Goal: Information Seeking & Learning: Understand process/instructions

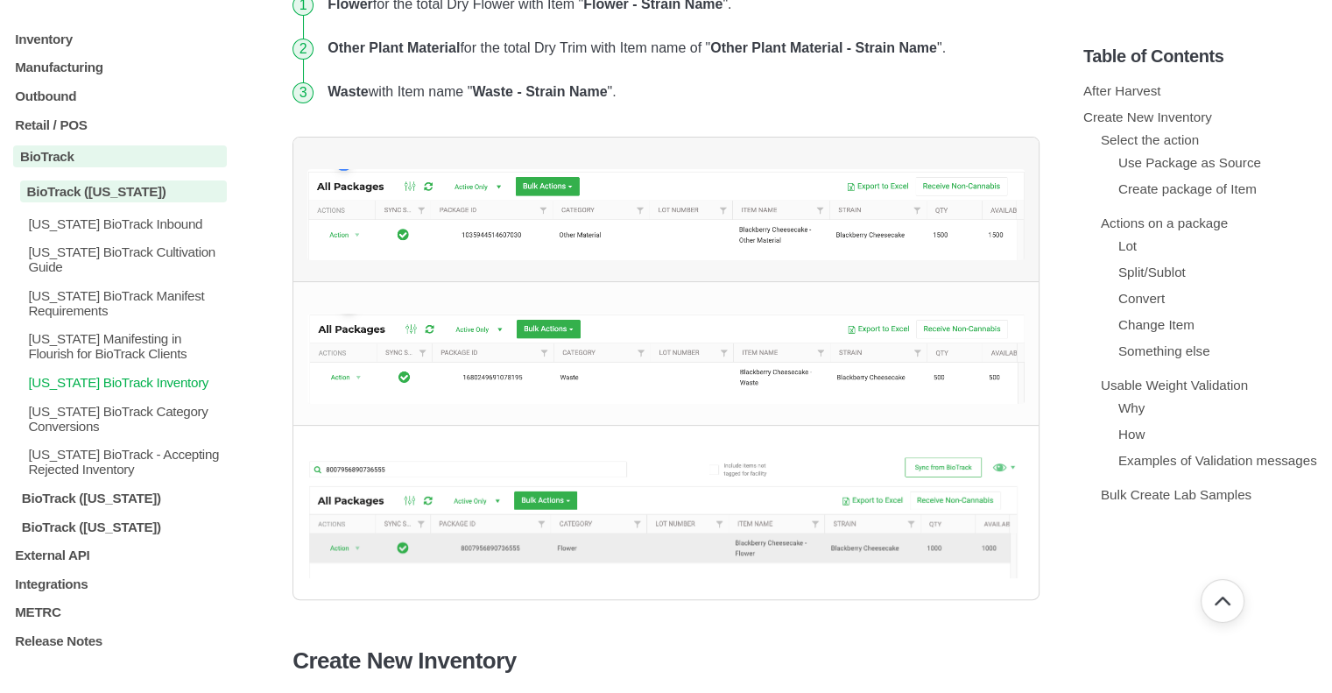
scroll to position [525, 0]
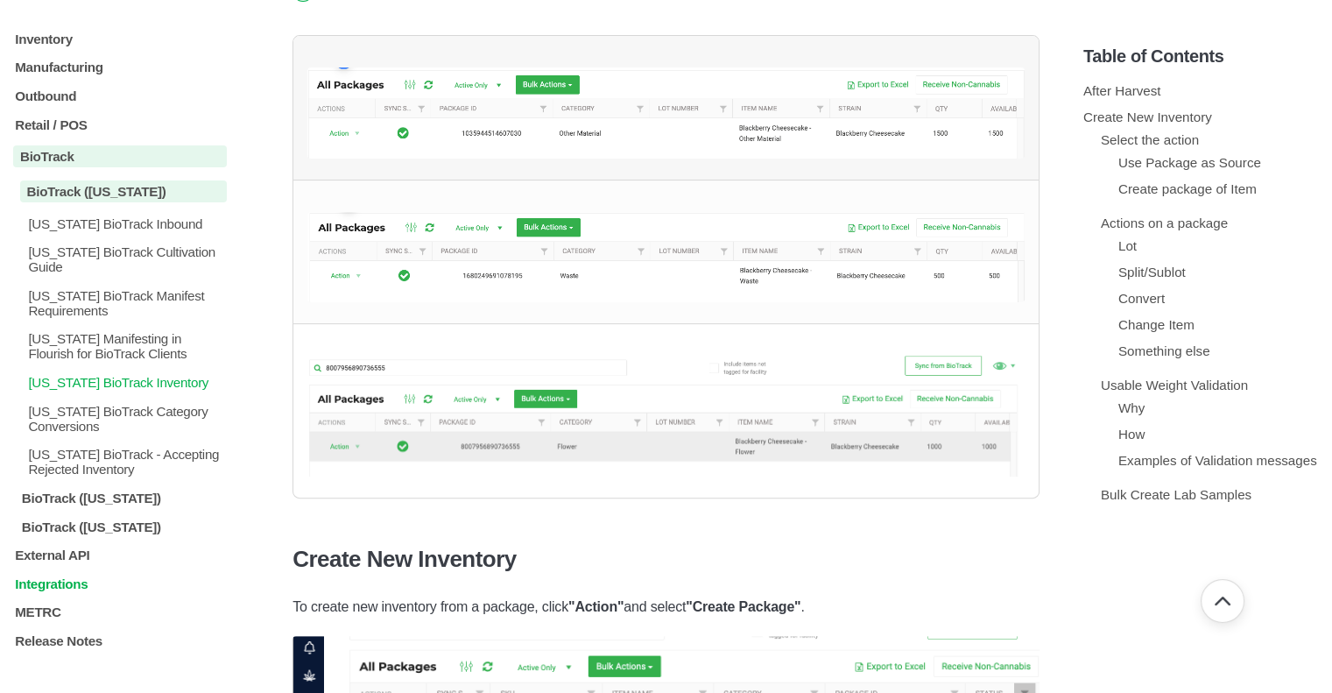
click at [54, 584] on p "Integrations" at bounding box center [120, 583] width 214 height 15
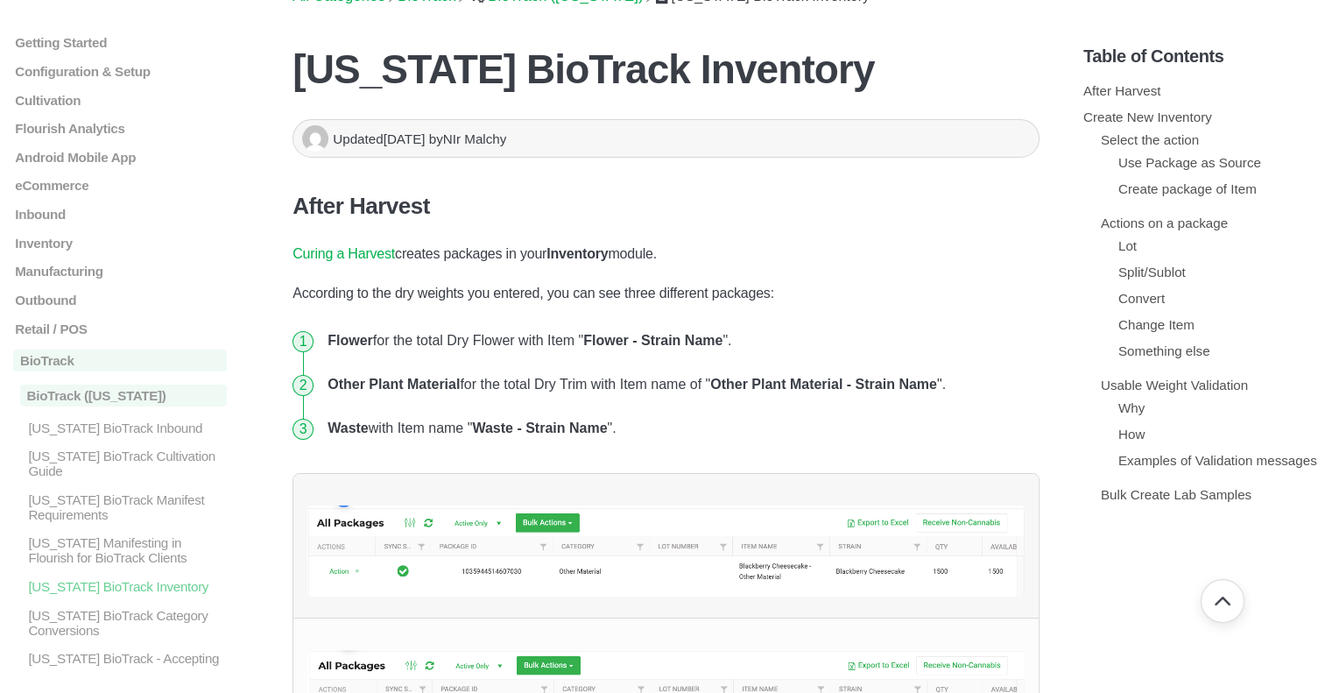
scroll to position [0, 0]
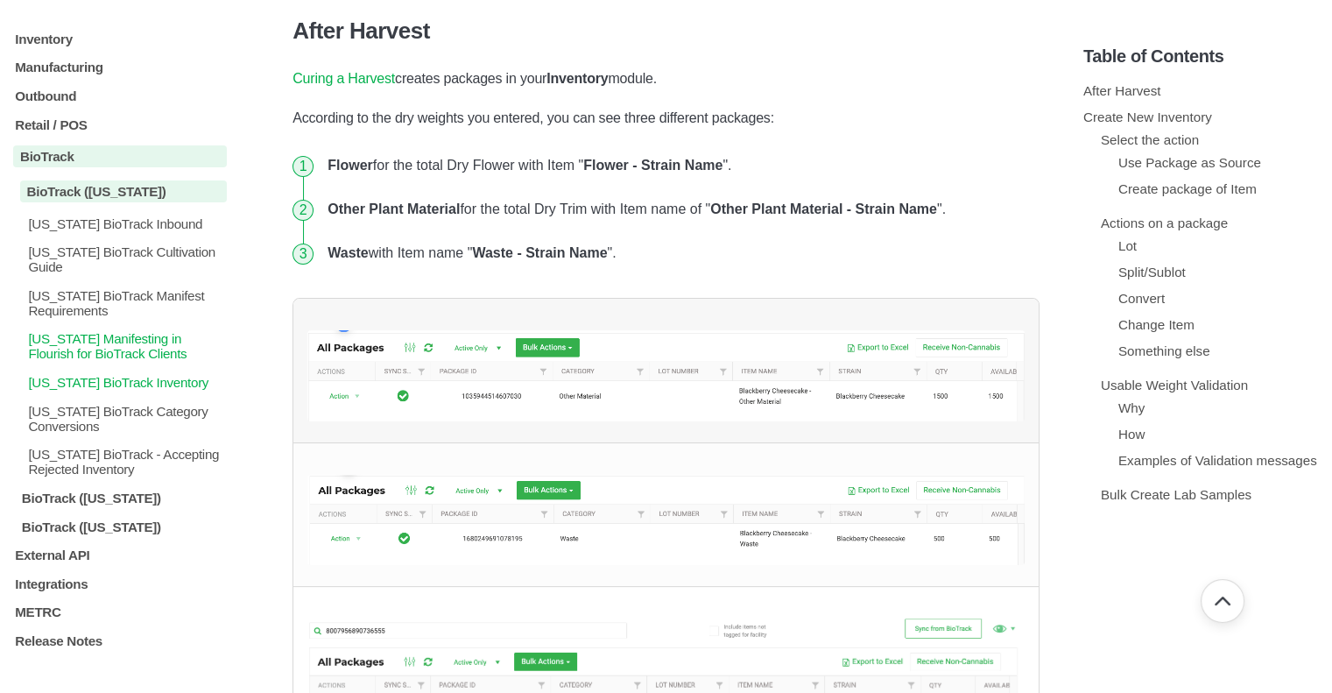
scroll to position [613, 0]
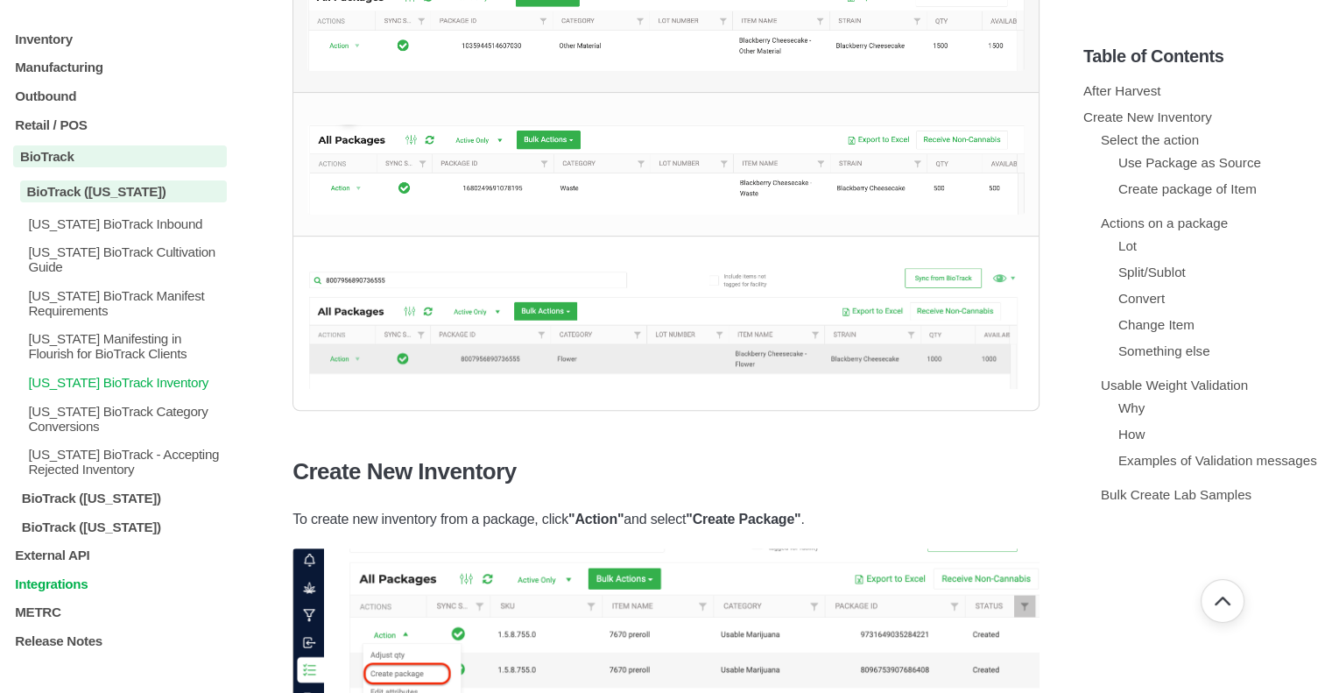
click at [32, 584] on p "Integrations" at bounding box center [120, 583] width 214 height 15
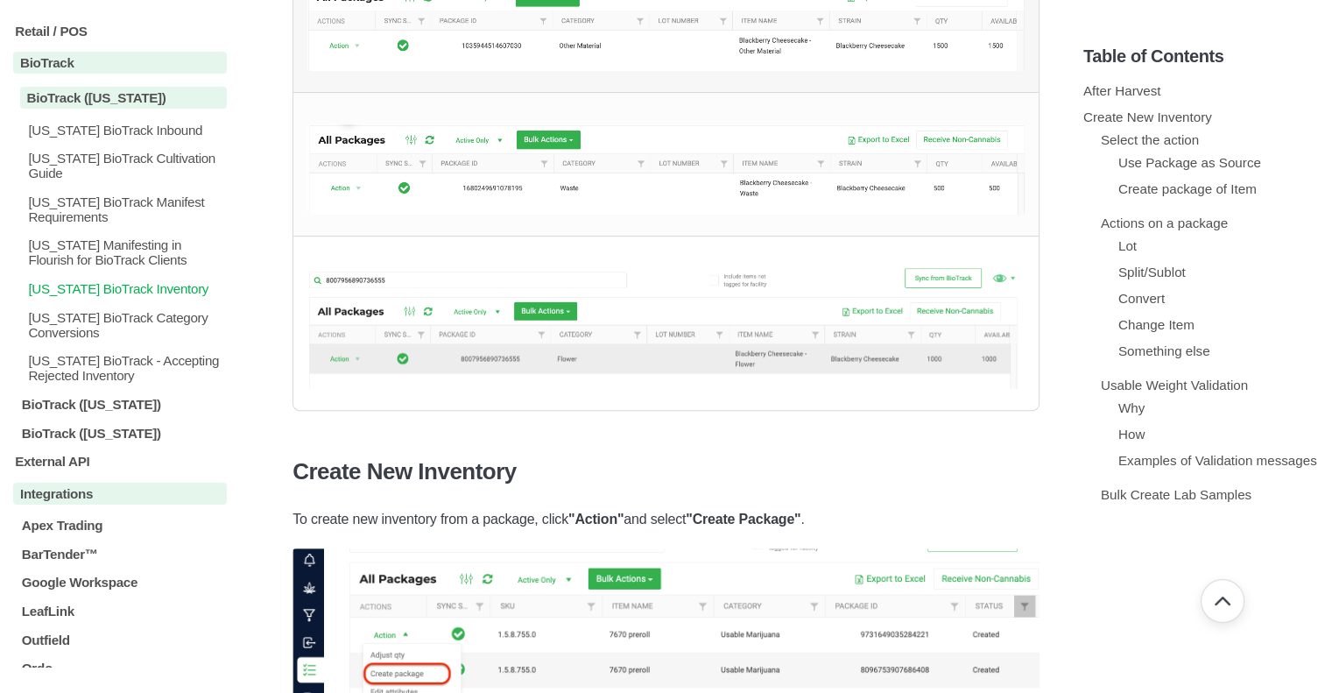
scroll to position [152, 0]
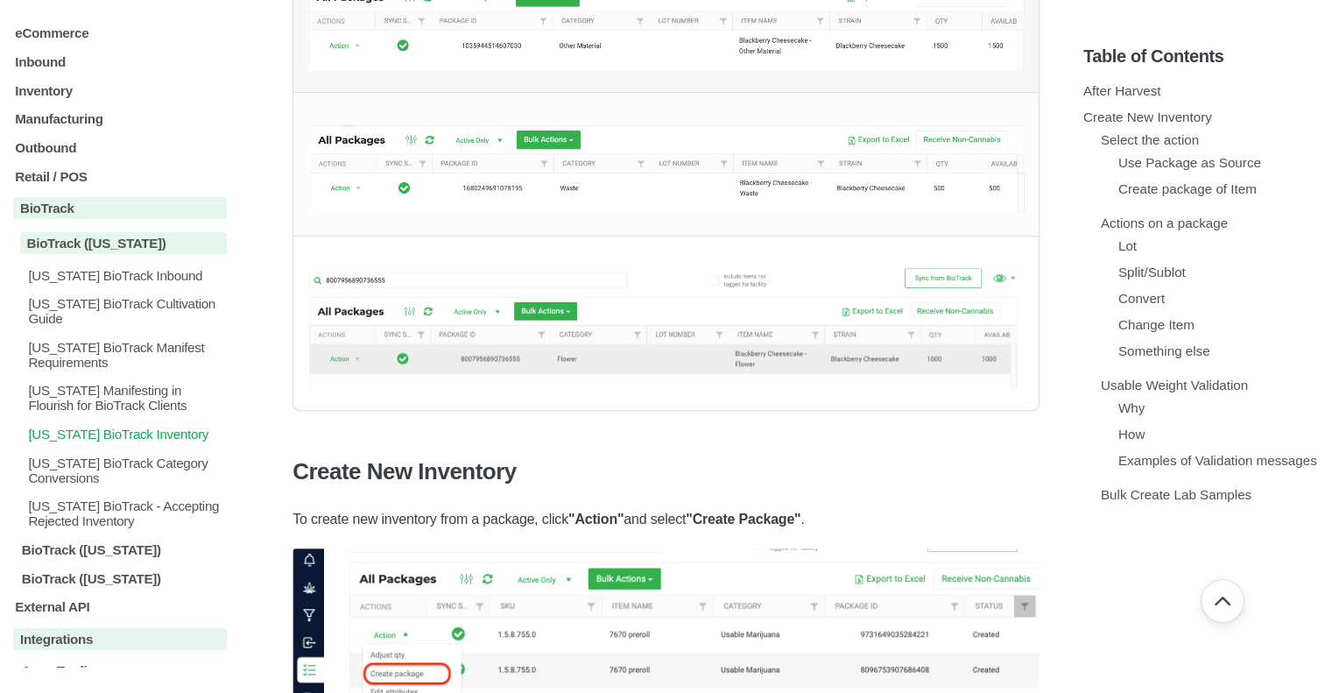
click at [163, 441] on p "[US_STATE] BioTrack Inventory" at bounding box center [126, 433] width 201 height 15
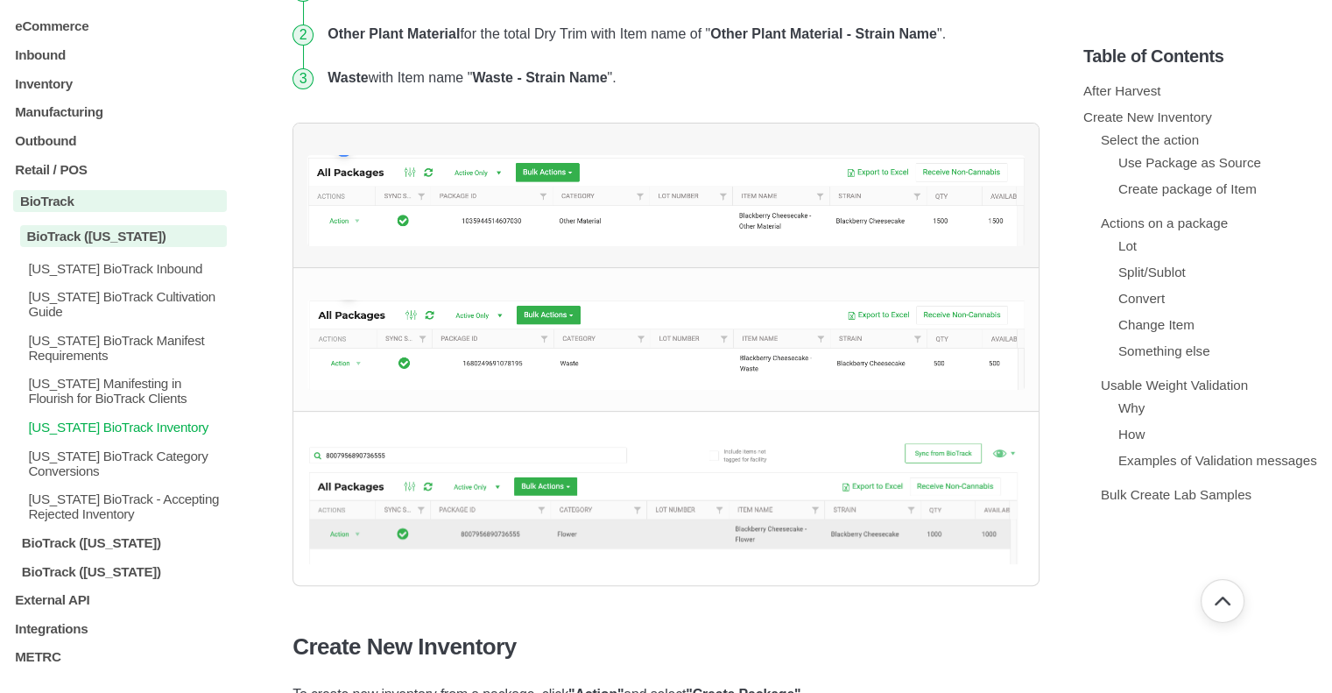
scroll to position [220, 0]
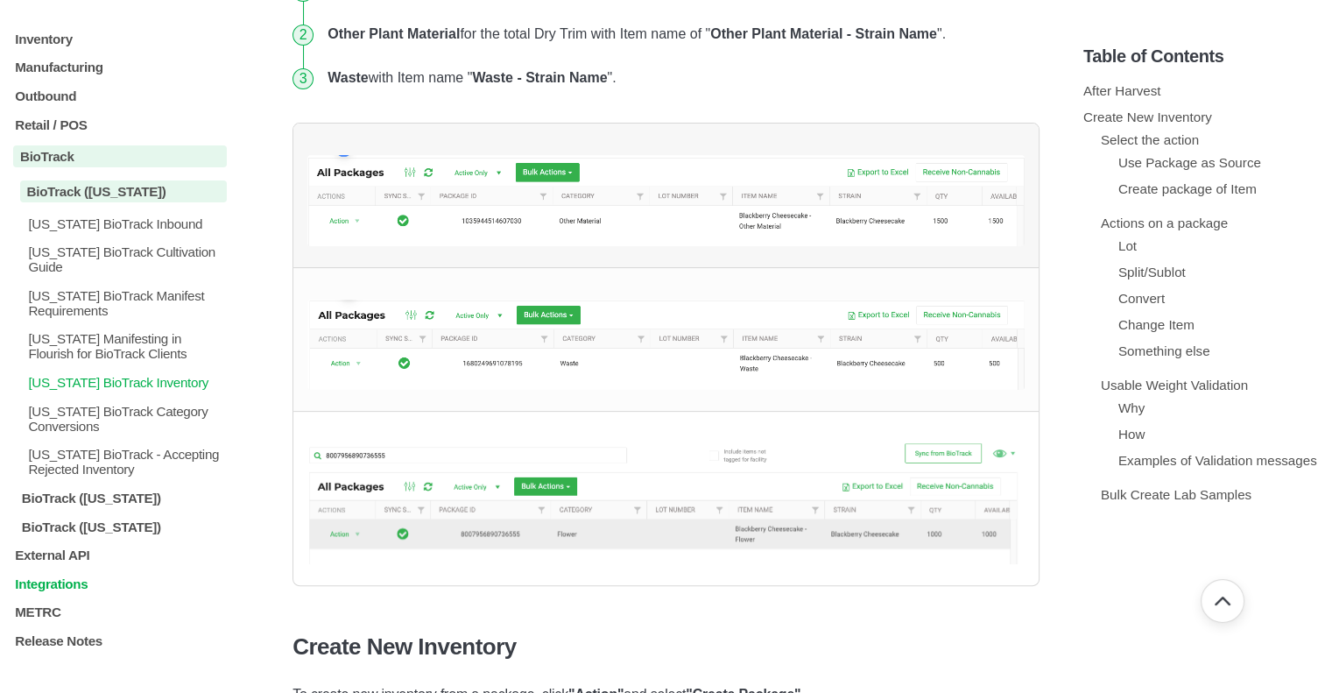
click at [47, 588] on p "Integrations" at bounding box center [120, 583] width 214 height 15
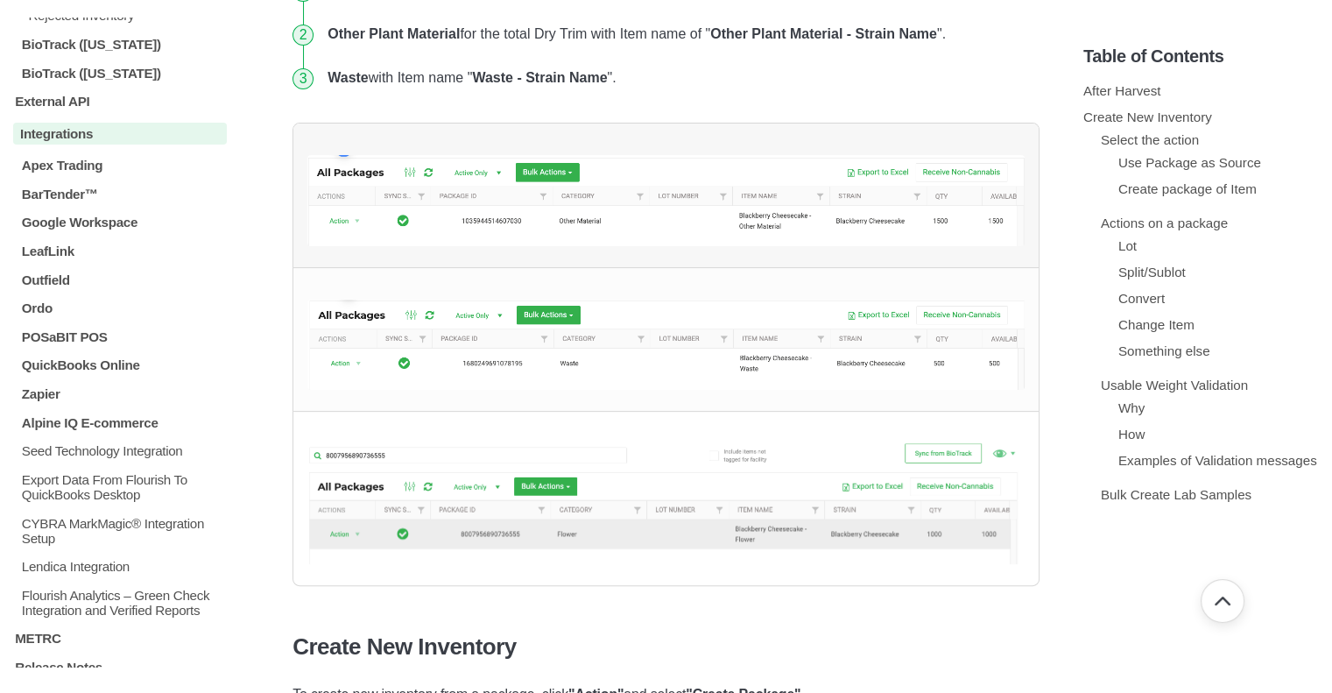
scroll to position [709, 0]
